Goal: Transaction & Acquisition: Purchase product/service

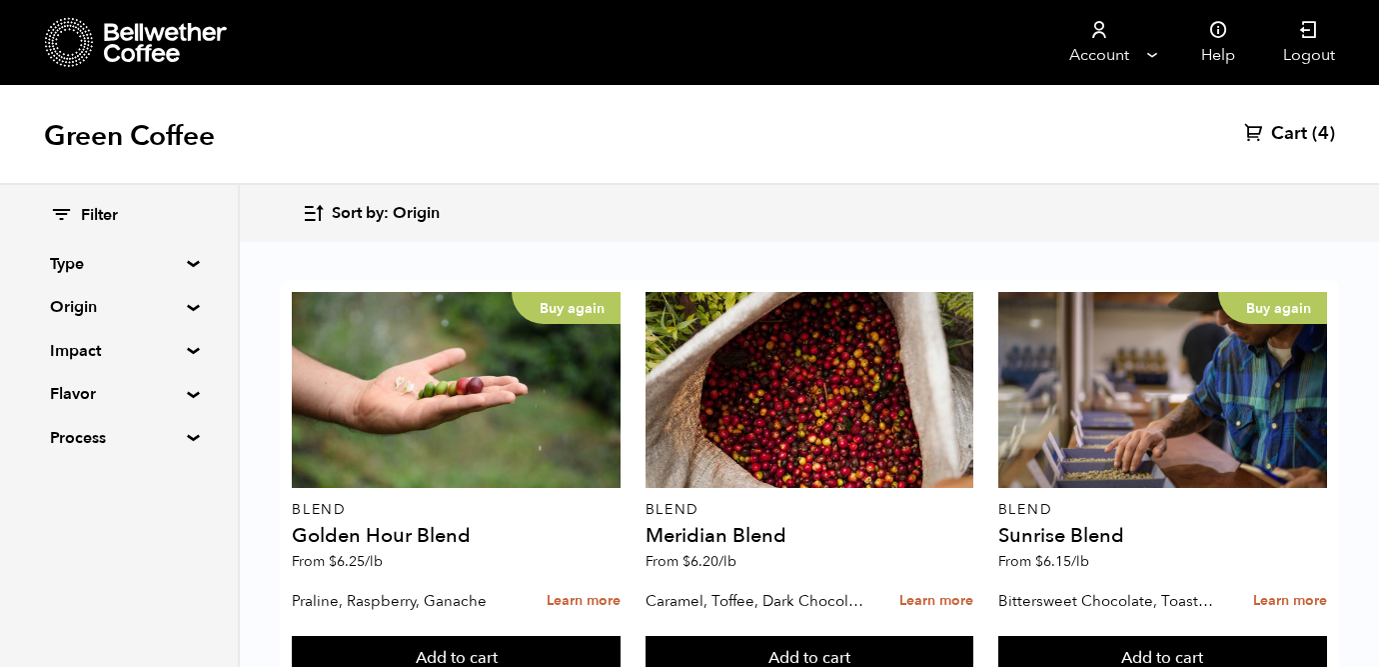
click at [1317, 130] on span "(4)" at bounding box center [1323, 134] width 23 height 24
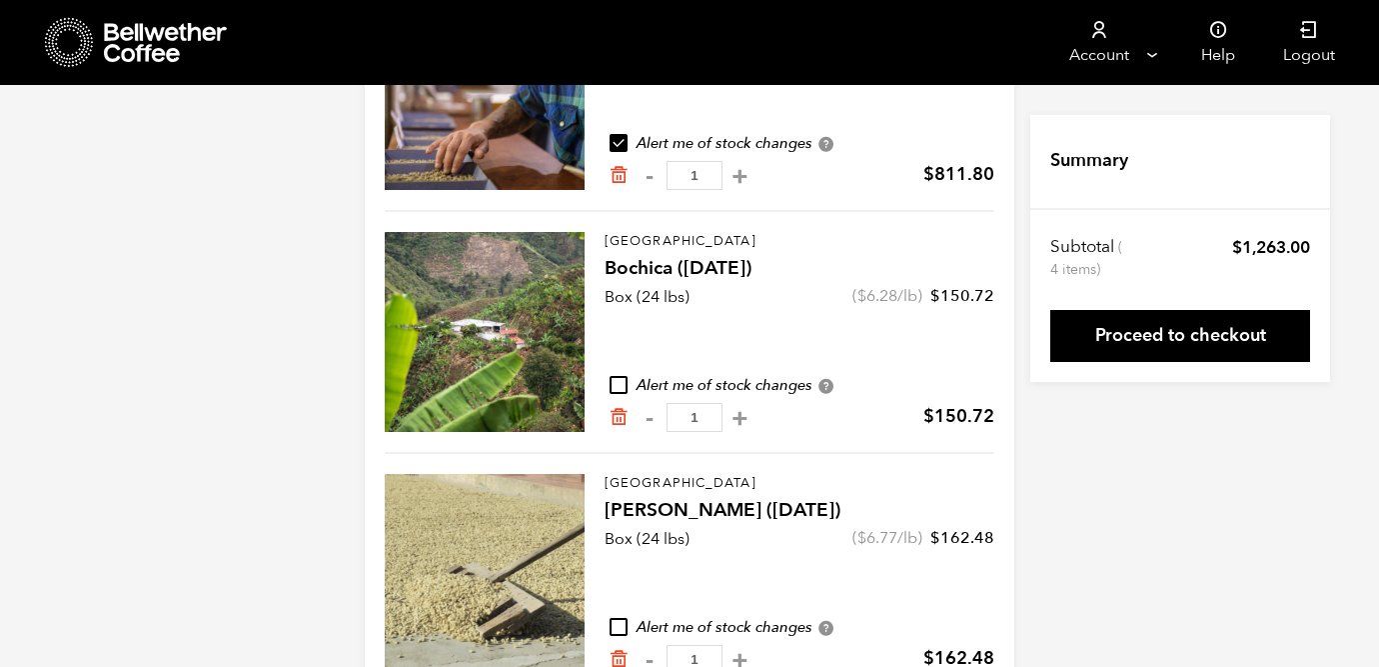
scroll to position [627, 0]
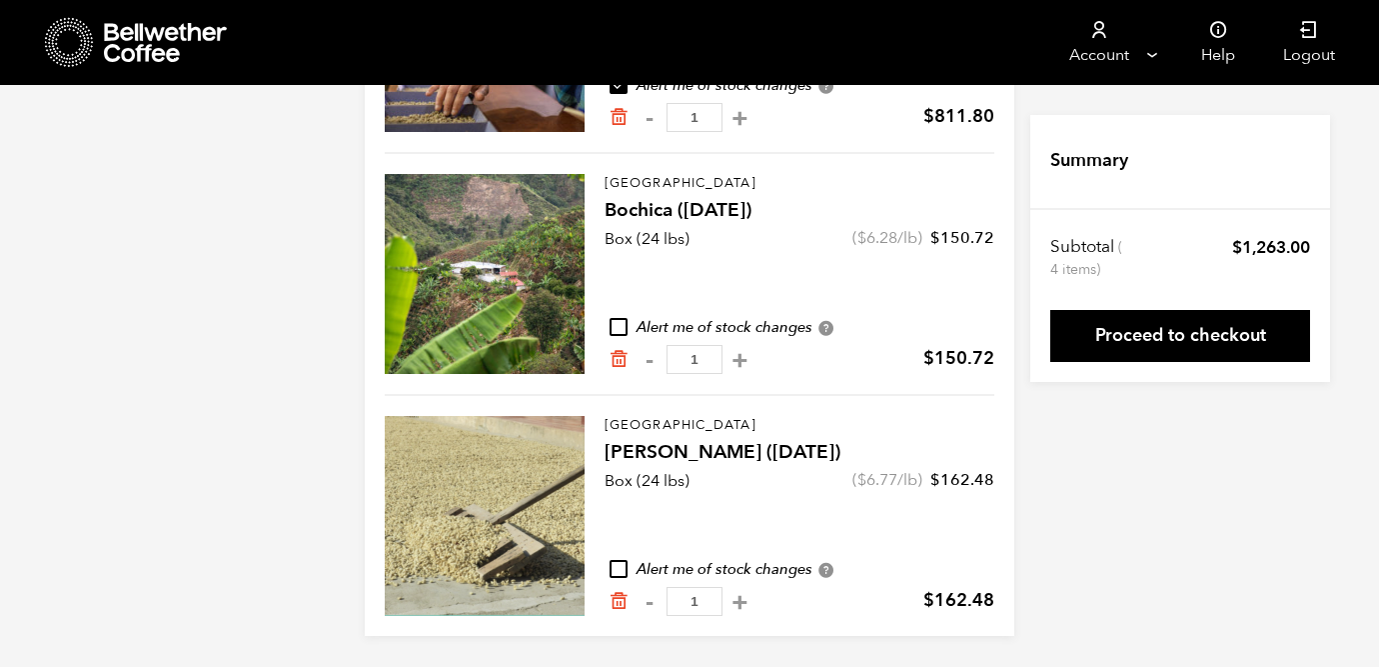
click at [631, 599] on div "Guatemala Flor de Maiz (MAY 25) quantity - 1 +" at bounding box center [681, 601] width 144 height 29
click at [617, 601] on icon "Remove from cart" at bounding box center [619, 601] width 20 height 20
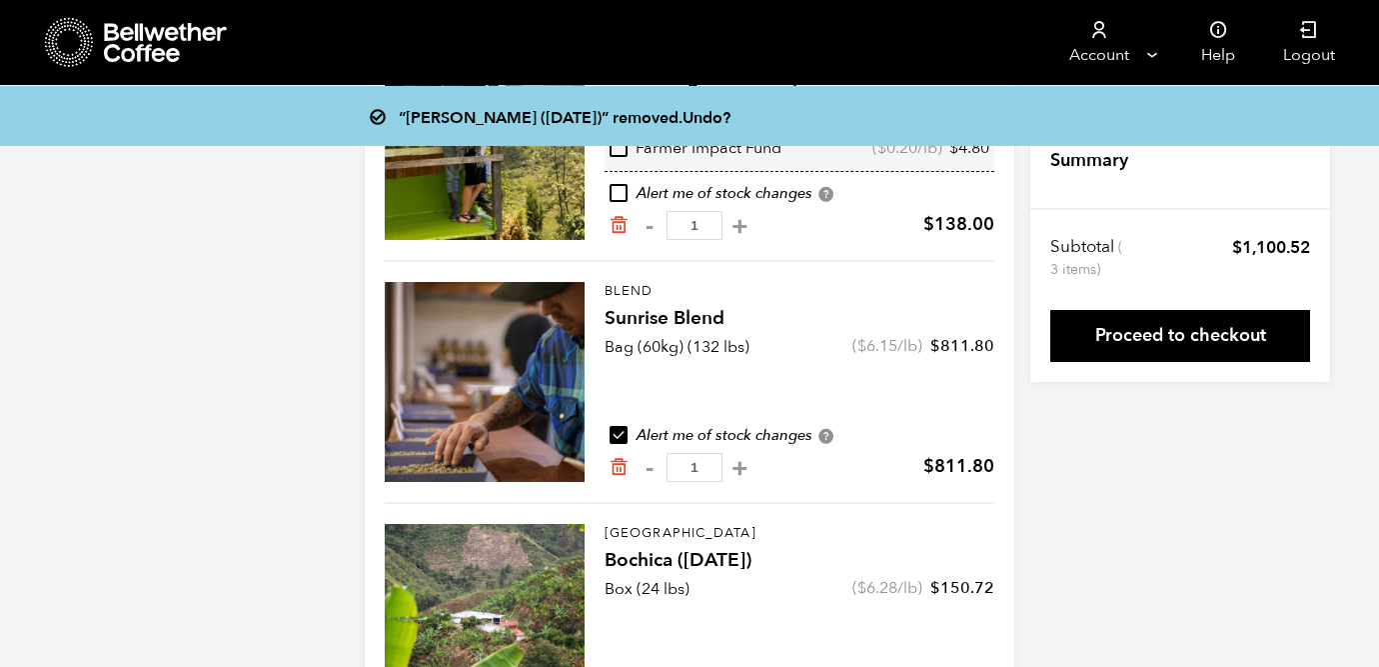
scroll to position [385, 0]
